Goal: Check status: Check status

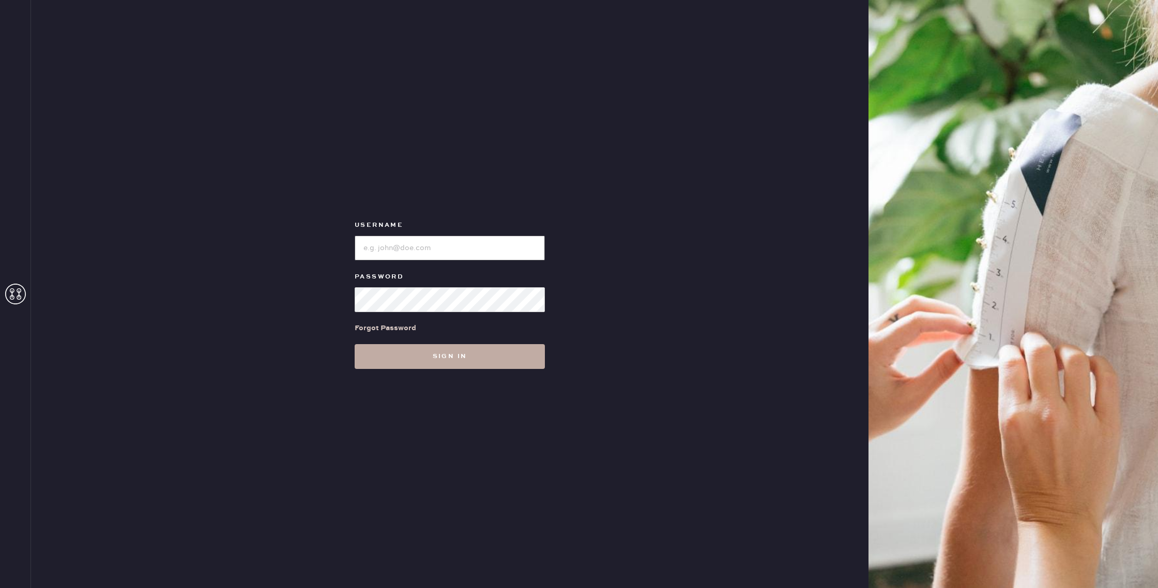
type input "reformationgoldcoastchicago"
click at [448, 359] on button "Sign in" at bounding box center [450, 356] width 190 height 25
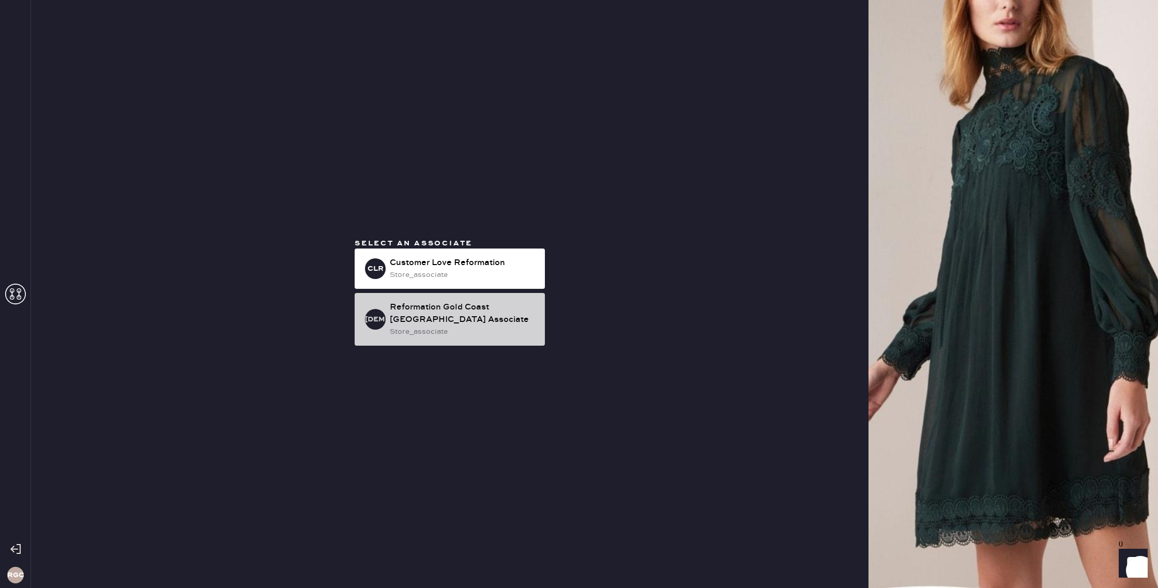
click at [453, 320] on div "Reformation Gold Coast [GEOGRAPHIC_DATA] Associate" at bounding box center [463, 313] width 147 height 25
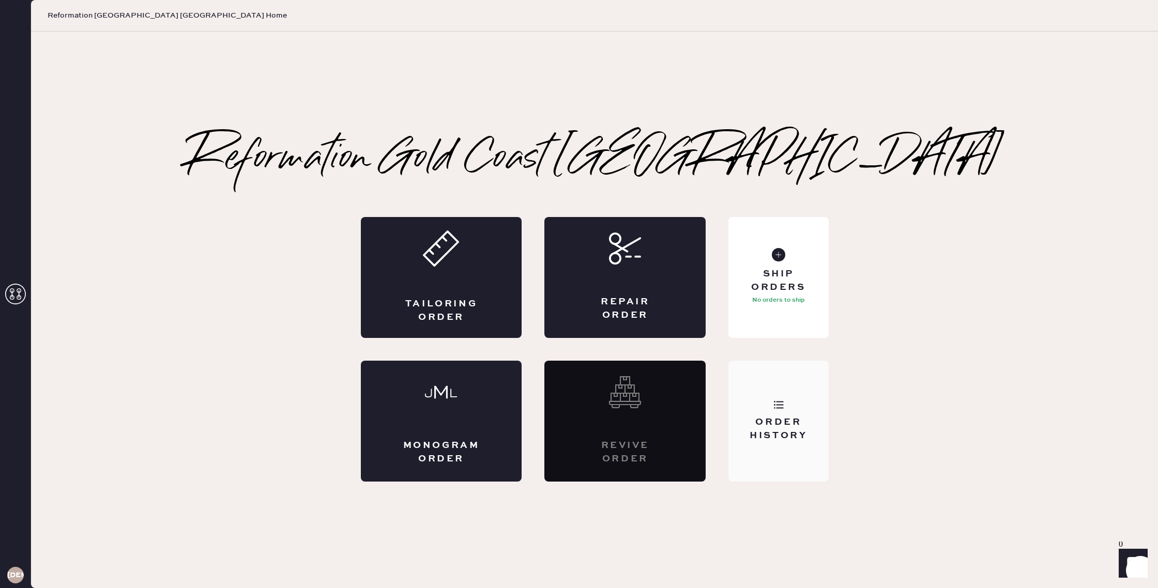
click at [771, 435] on div "Order History" at bounding box center [778, 429] width 83 height 26
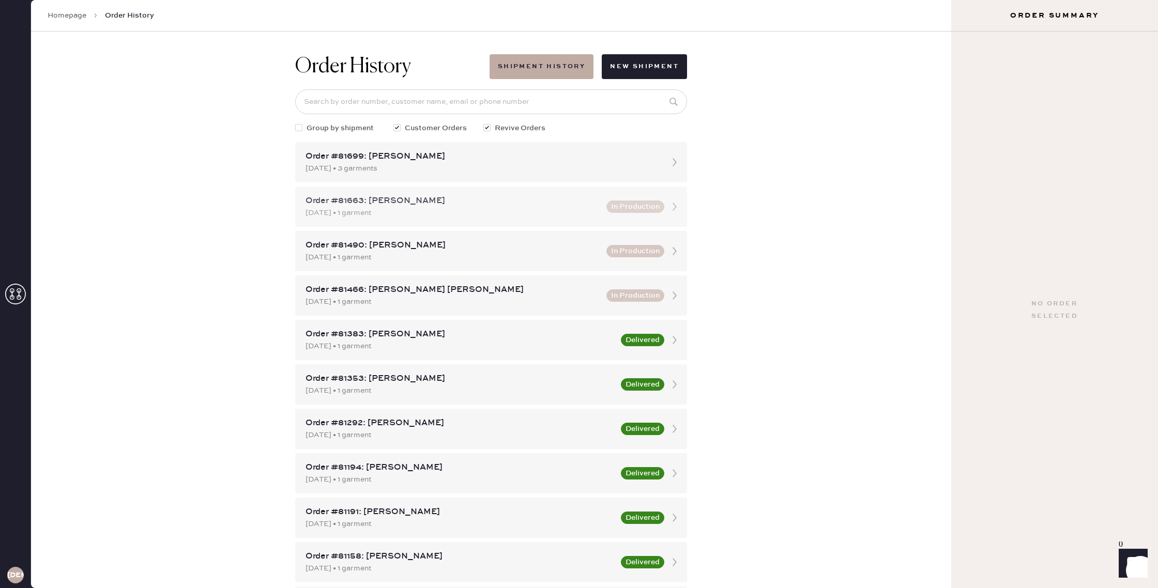
click at [474, 201] on div "Order #81663: [PERSON_NAME]" at bounding box center [453, 201] width 295 height 12
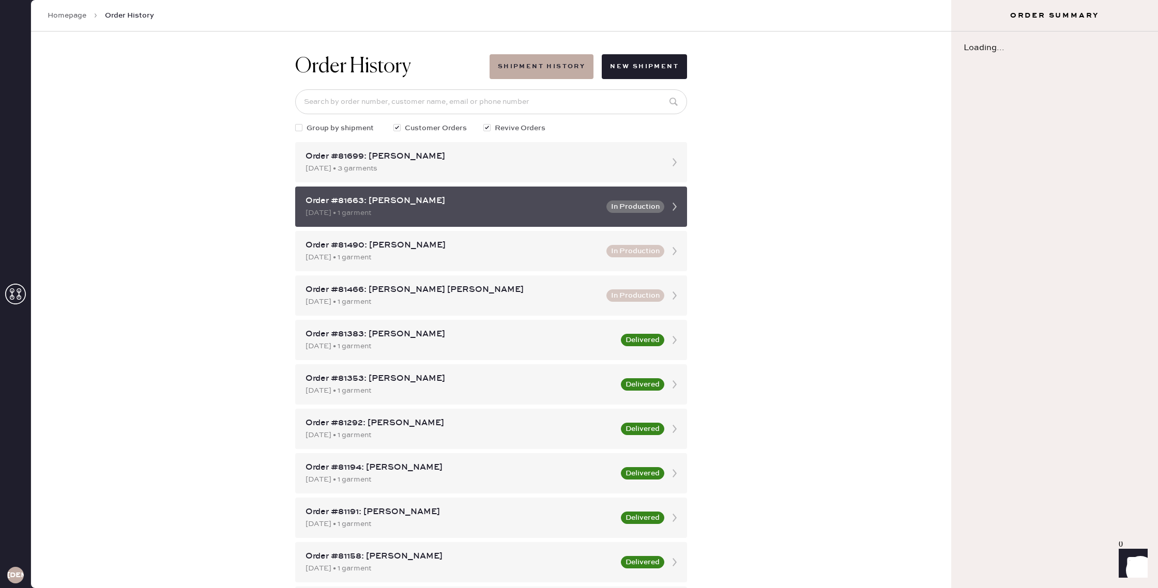
click at [530, 194] on div "Order #81663: [PERSON_NAME] [DATE] • 1 garment In Production" at bounding box center [491, 207] width 392 height 40
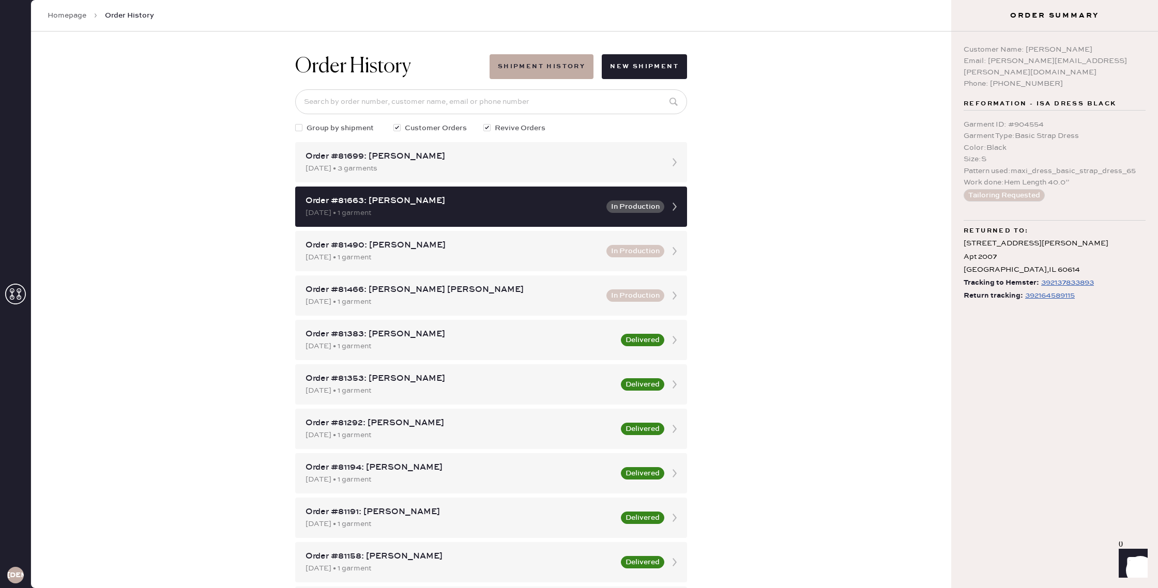
click at [1053, 290] on div "392164589115" at bounding box center [1050, 296] width 50 height 12
